Goal: Register for event/course

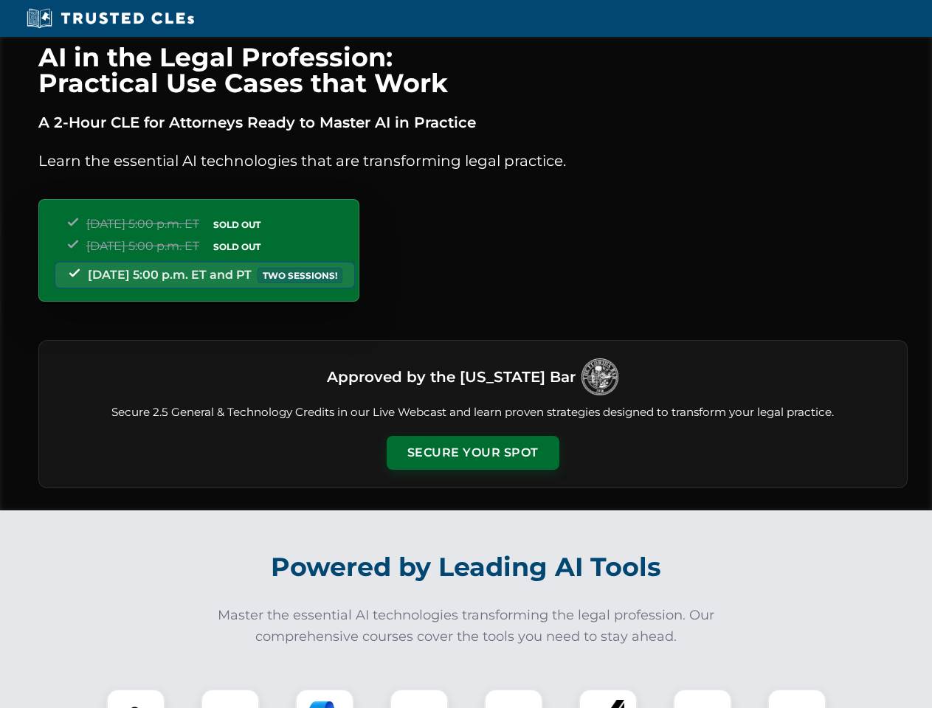
click at [472, 453] on button "Secure Your Spot" at bounding box center [473, 453] width 173 height 34
click at [136, 699] on img at bounding box center [135, 718] width 43 height 43
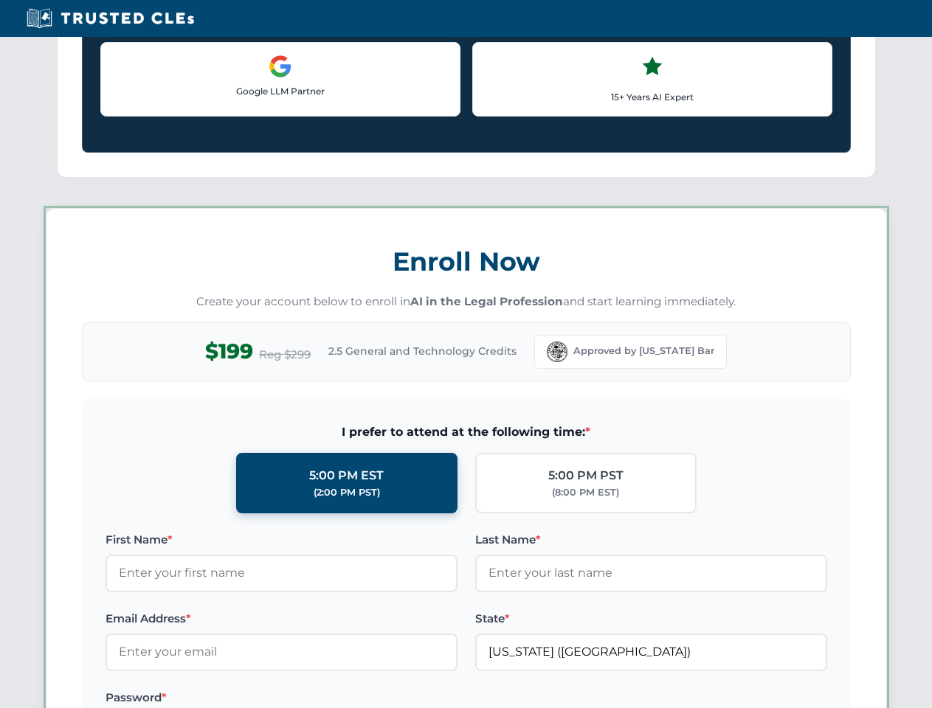
click at [419, 699] on label "Password *" at bounding box center [281, 698] width 352 height 18
